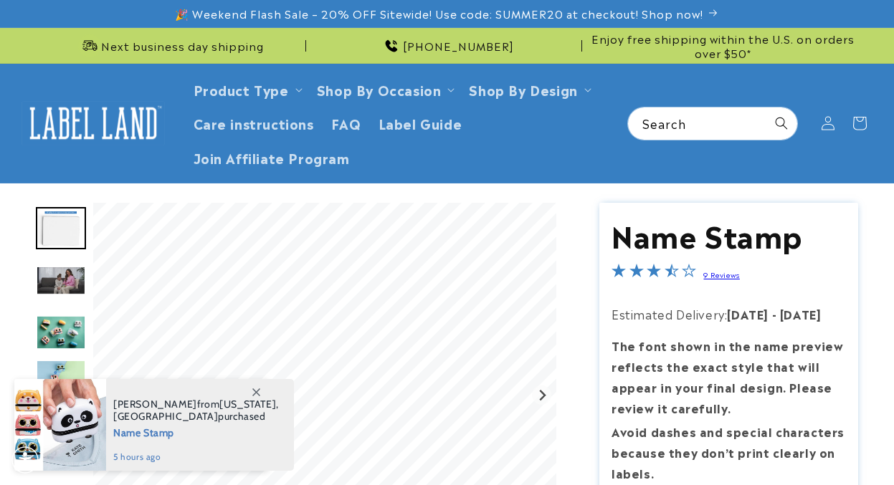
scroll to position [242, 0]
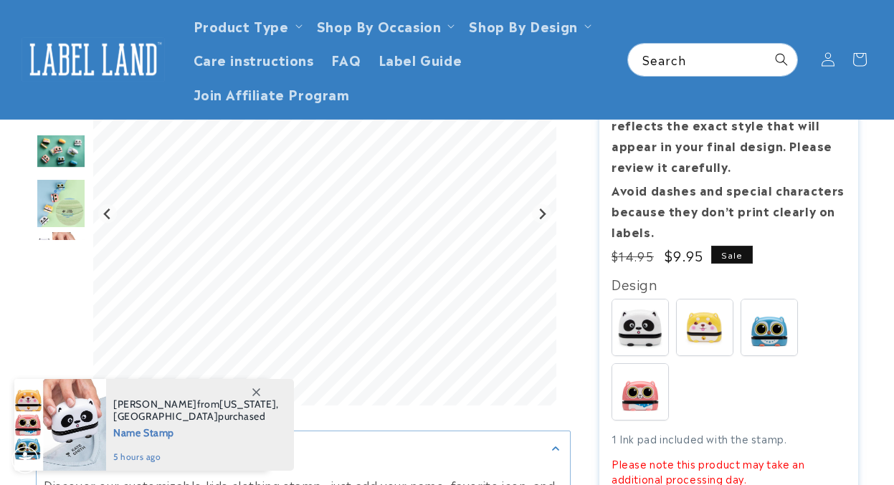
click at [253, 393] on icon at bounding box center [256, 393] width 8 height 8
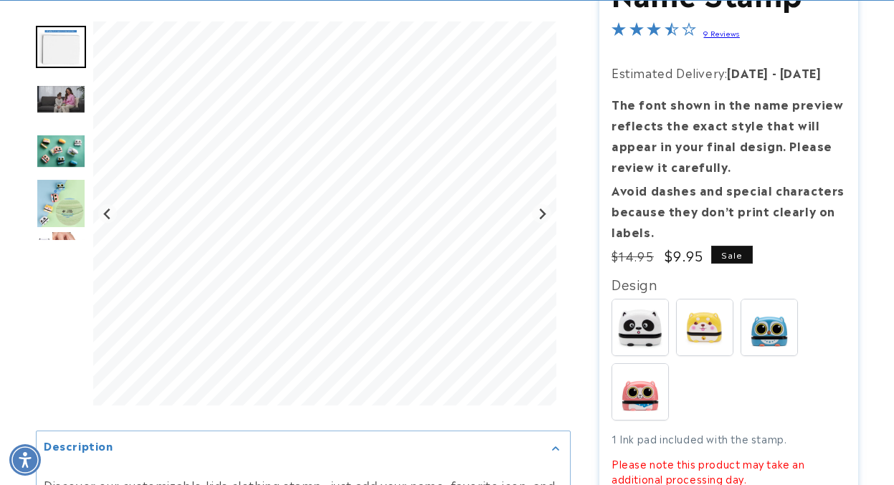
scroll to position [670, 0]
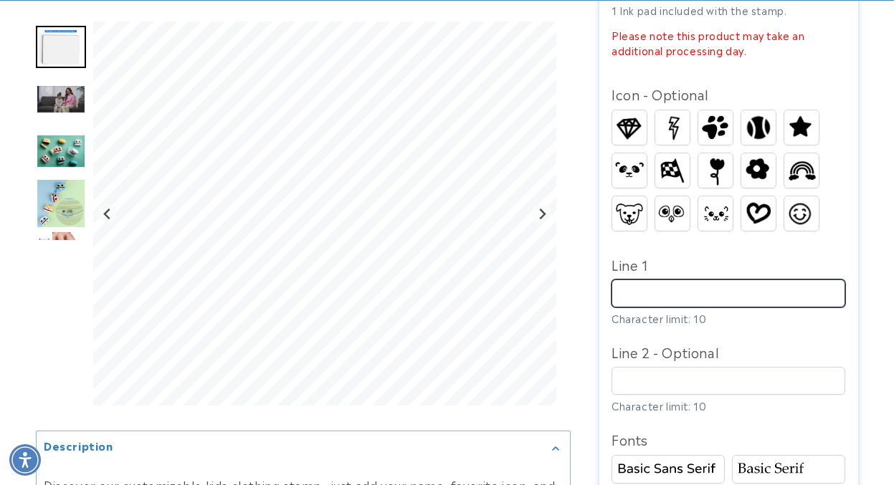
click at [627, 282] on input "Line 1" at bounding box center [729, 294] width 234 height 28
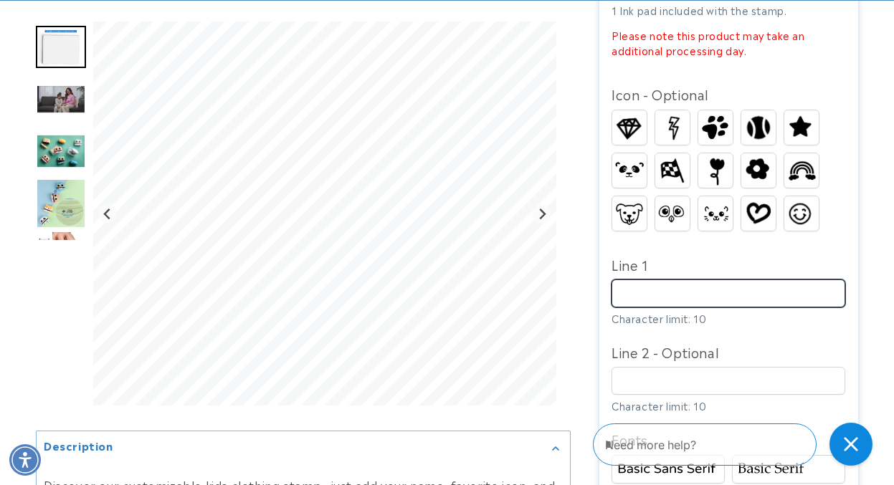
scroll to position [0, 0]
type input "*"
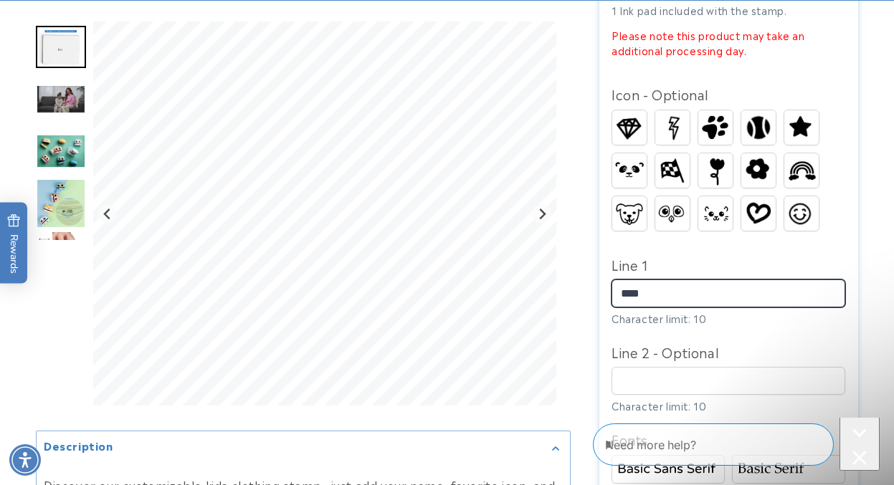
type input "*****"
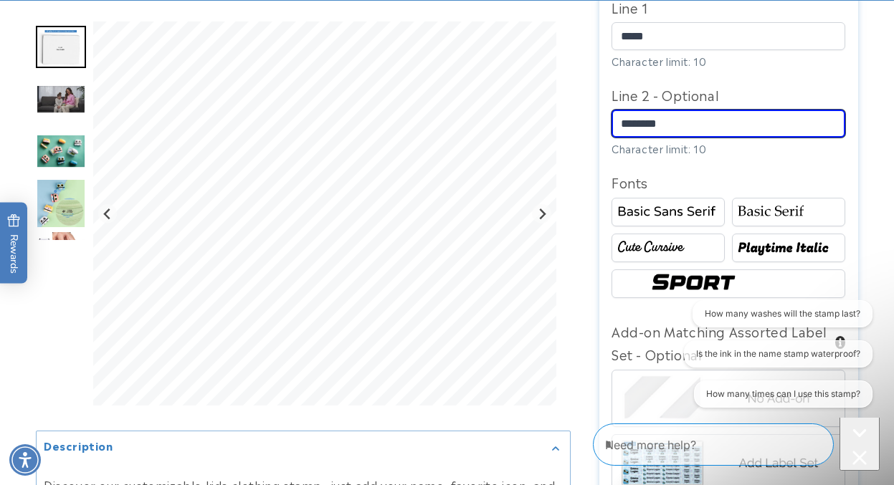
scroll to position [1019, 0]
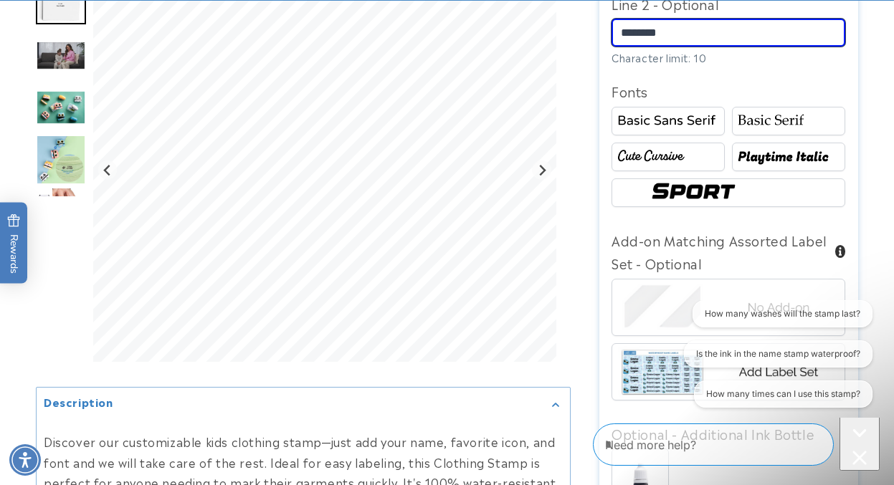
type input "********"
click at [797, 114] on img at bounding box center [788, 121] width 109 height 18
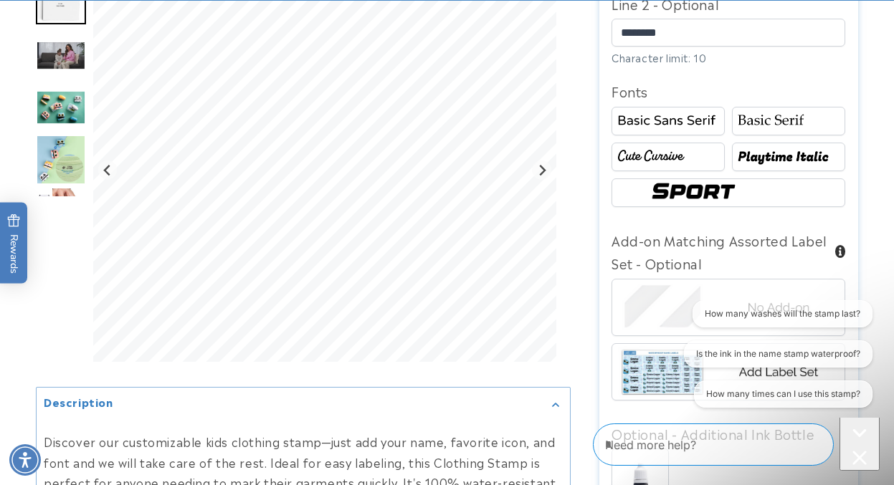
click at [667, 143] on div at bounding box center [668, 157] width 113 height 29
click at [761, 148] on img at bounding box center [788, 157] width 109 height 18
click at [674, 167] on div "Radio button Radio button Radio button Radio button" at bounding box center [732, 161] width 241 height 108
click at [663, 151] on img at bounding box center [668, 157] width 109 height 18
click at [673, 191] on img at bounding box center [728, 192] width 163 height 27
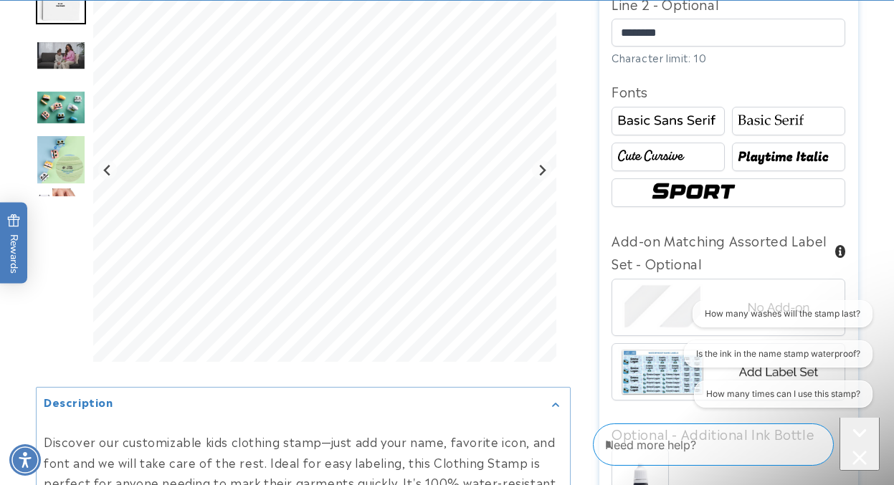
click at [680, 128] on div at bounding box center [668, 121] width 113 height 29
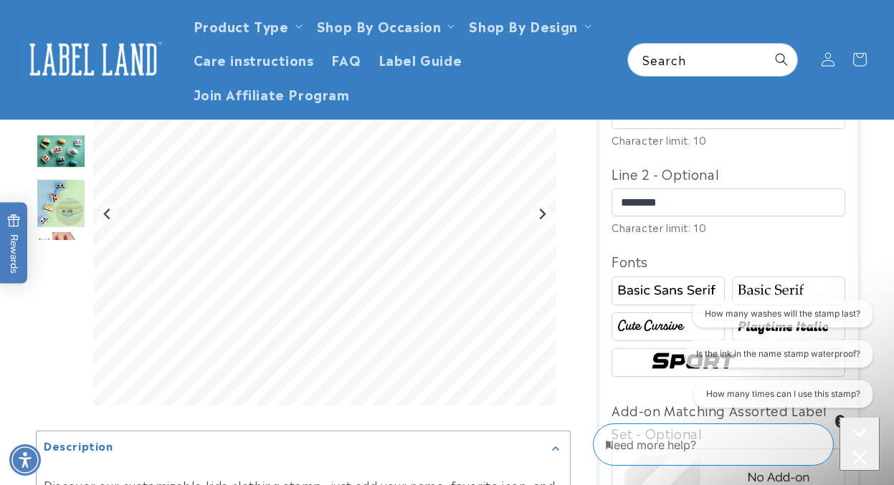
scroll to position [743, 0]
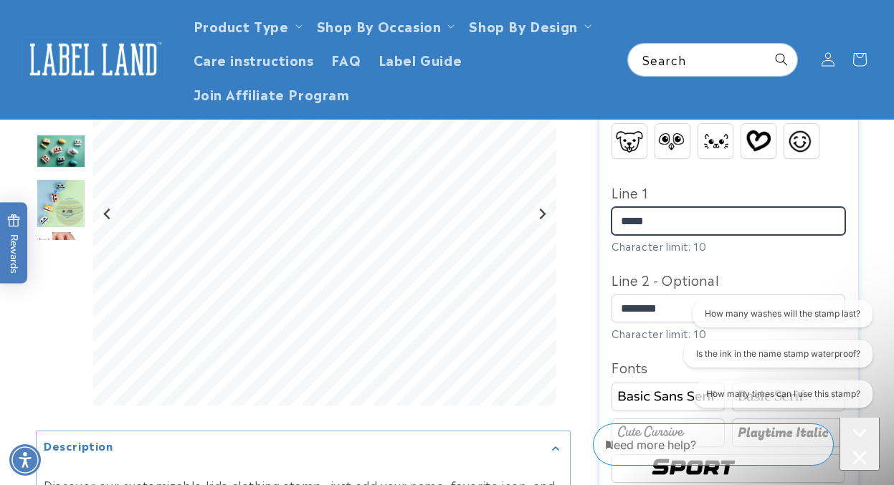
click at [669, 212] on input "*****" at bounding box center [729, 221] width 234 height 28
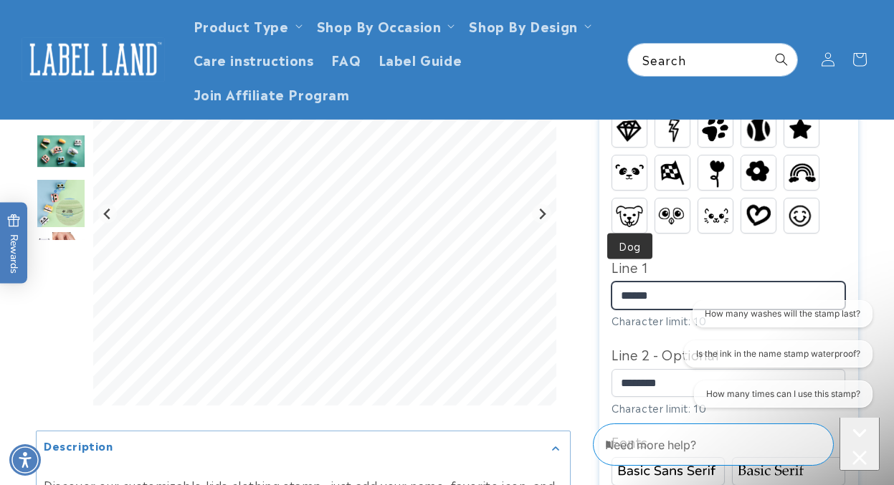
scroll to position [650, 0]
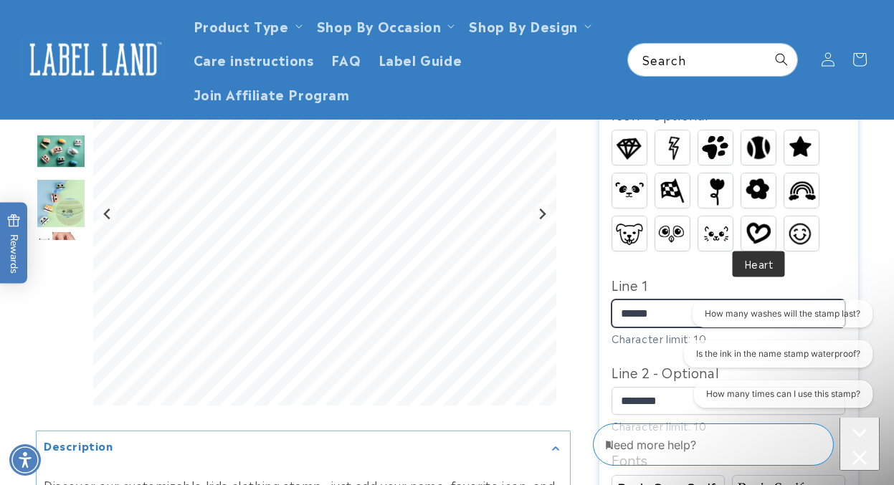
type input "*****"
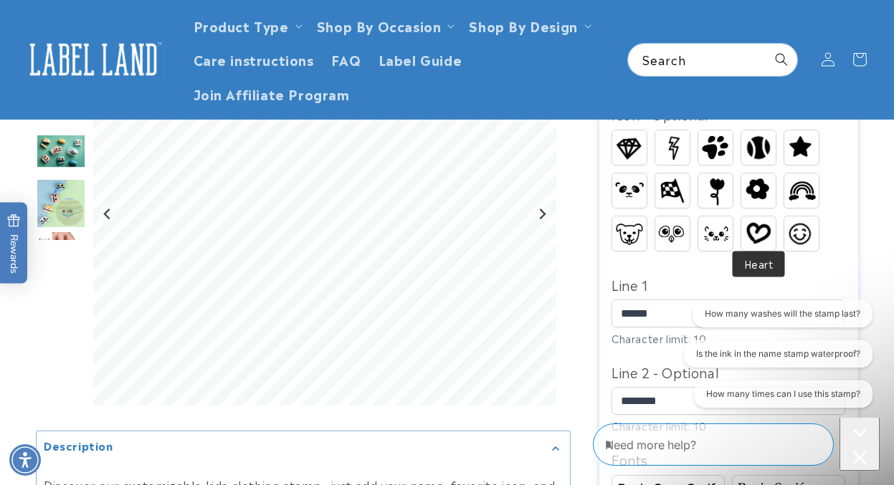
click at [760, 229] on img at bounding box center [758, 232] width 34 height 27
click at [817, 222] on img at bounding box center [801, 233] width 34 height 31
click at [712, 228] on img at bounding box center [715, 233] width 34 height 22
click at [679, 227] on img at bounding box center [672, 233] width 34 height 27
click at [616, 232] on img at bounding box center [629, 234] width 34 height 26
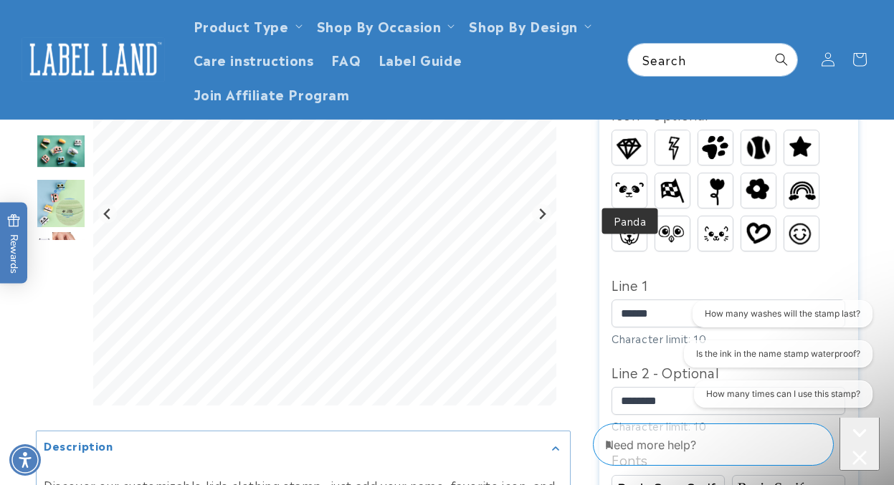
click at [632, 178] on img at bounding box center [629, 190] width 34 height 27
click at [668, 182] on img at bounding box center [672, 191] width 34 height 30
click at [721, 184] on img at bounding box center [716, 191] width 28 height 34
click at [747, 181] on img at bounding box center [758, 190] width 34 height 30
click at [798, 189] on img at bounding box center [801, 190] width 34 height 27
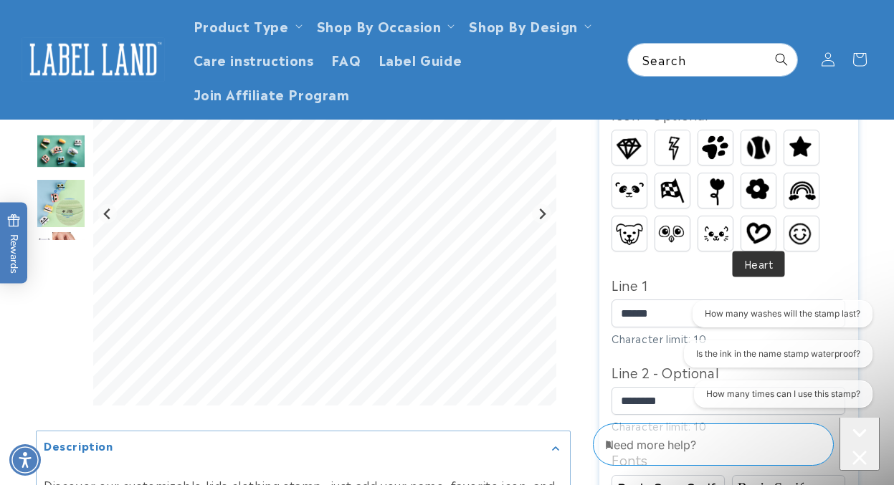
click at [756, 219] on img at bounding box center [758, 232] width 34 height 27
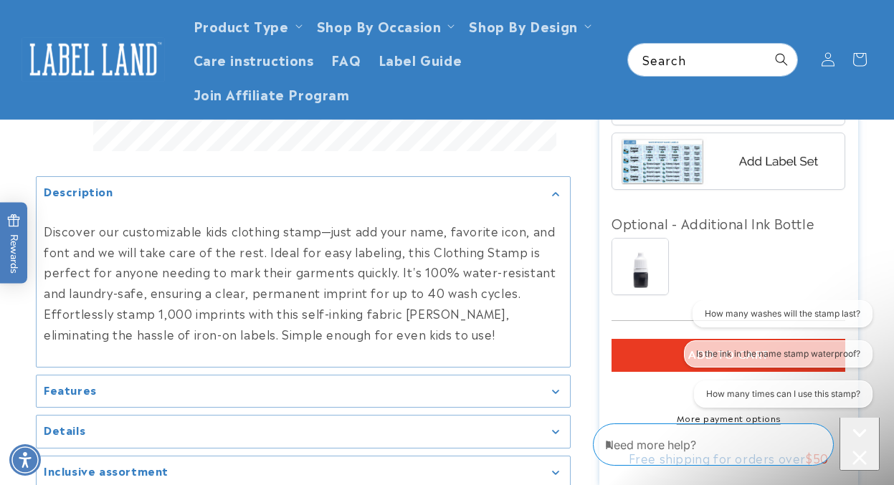
scroll to position [676, 0]
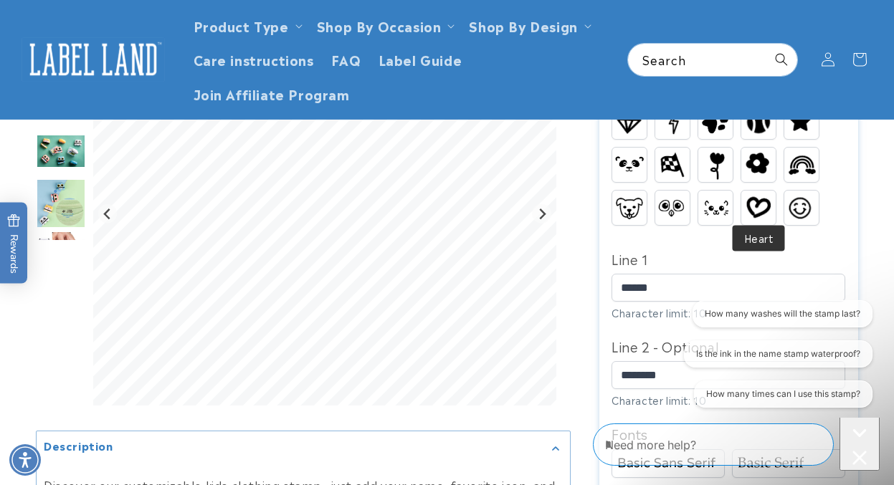
click at [744, 199] on img at bounding box center [758, 207] width 34 height 27
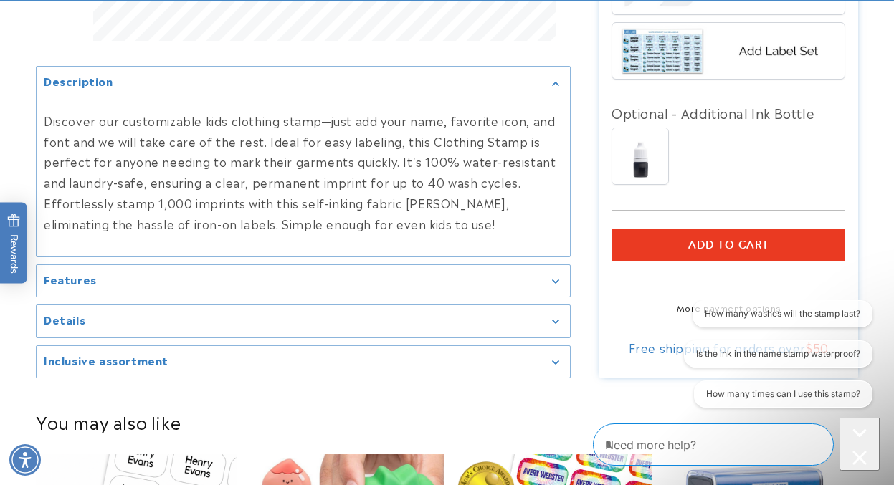
scroll to position [1394, 0]
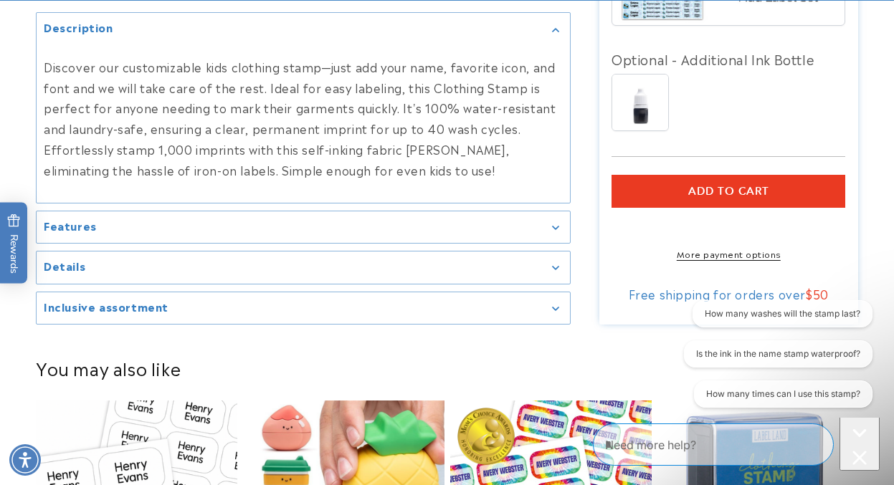
click at [708, 185] on span "Add to cart" at bounding box center [728, 191] width 81 height 13
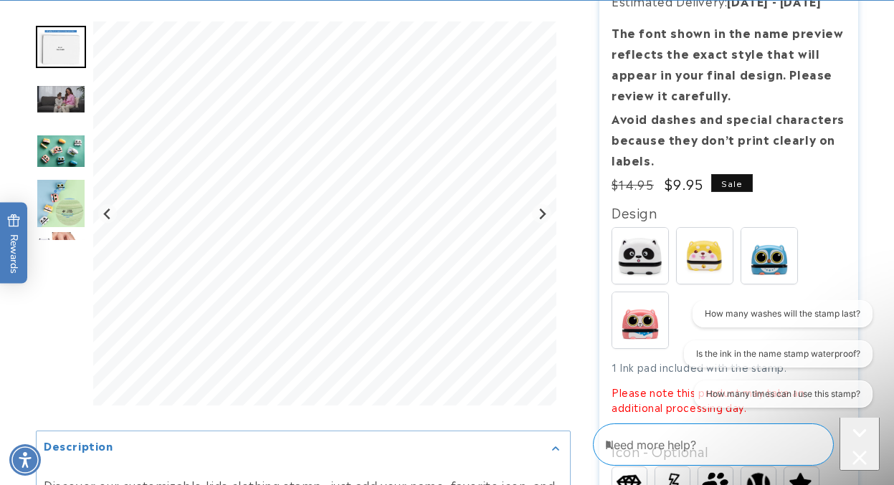
scroll to position [376, 0]
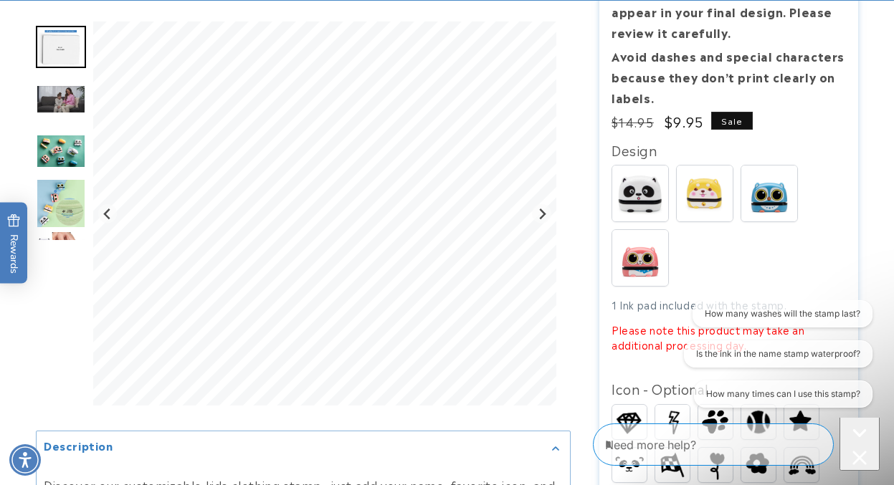
click at [759, 196] on img at bounding box center [769, 194] width 56 height 56
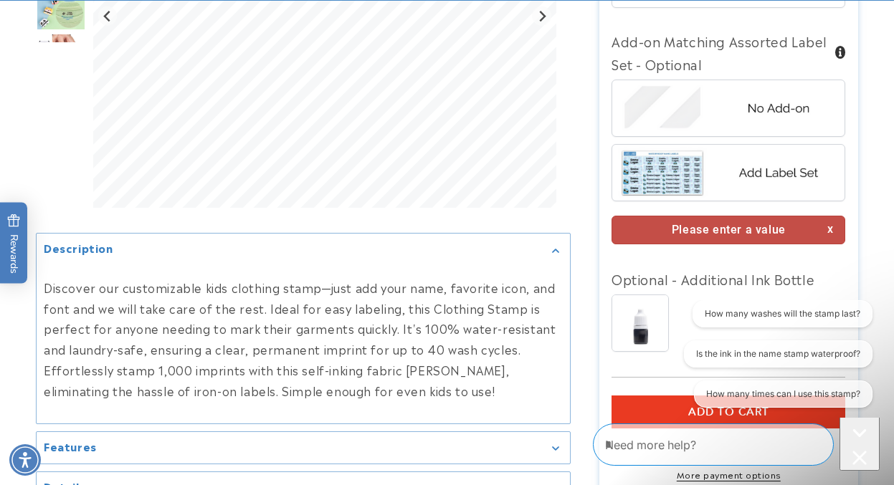
scroll to position [1218, 0]
click at [757, 164] on img at bounding box center [729, 173] width 224 height 56
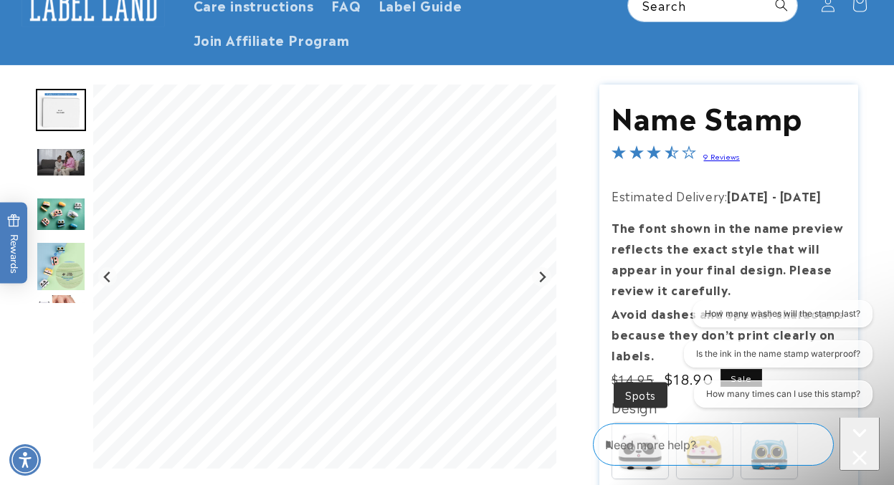
scroll to position [0, 0]
